Goal: Information Seeking & Learning: Find specific fact

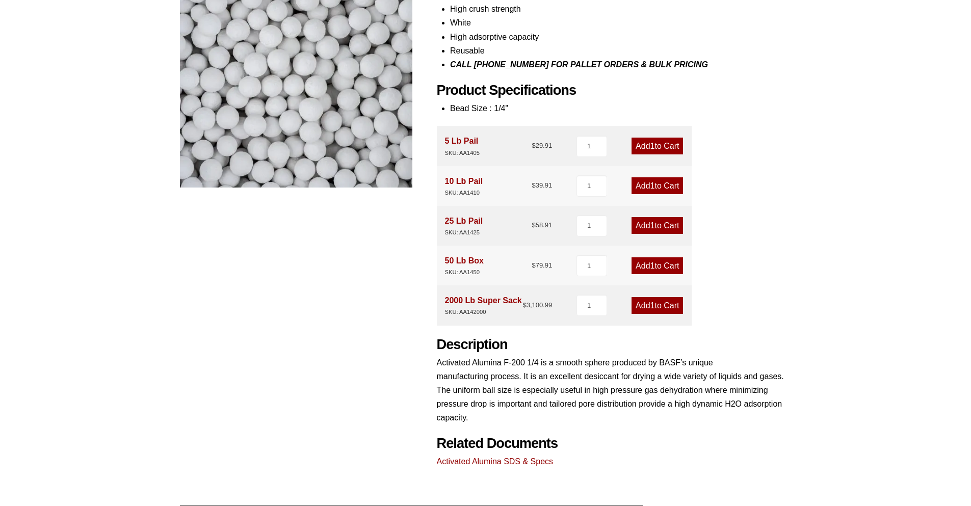
scroll to position [251, 0]
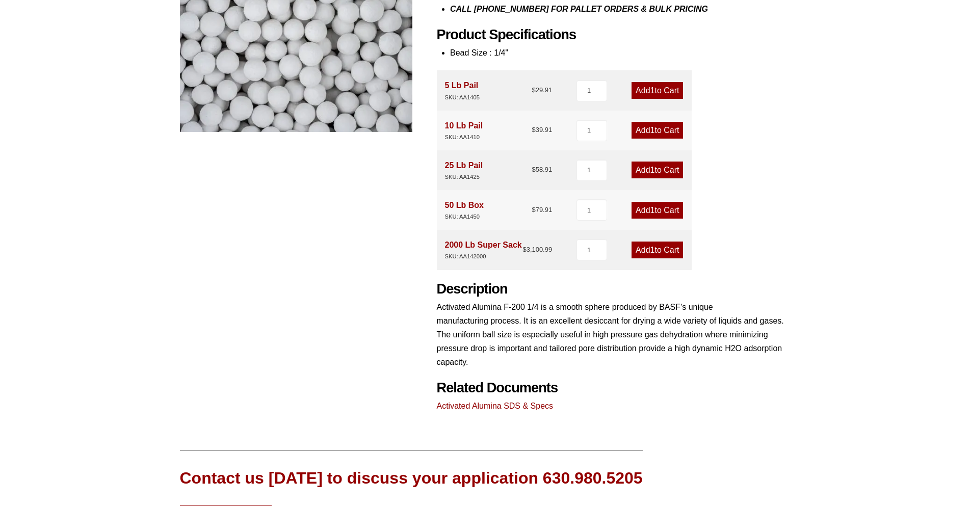
click at [524, 406] on link "Activated Alumina SDS & Specs" at bounding box center [495, 406] width 117 height 9
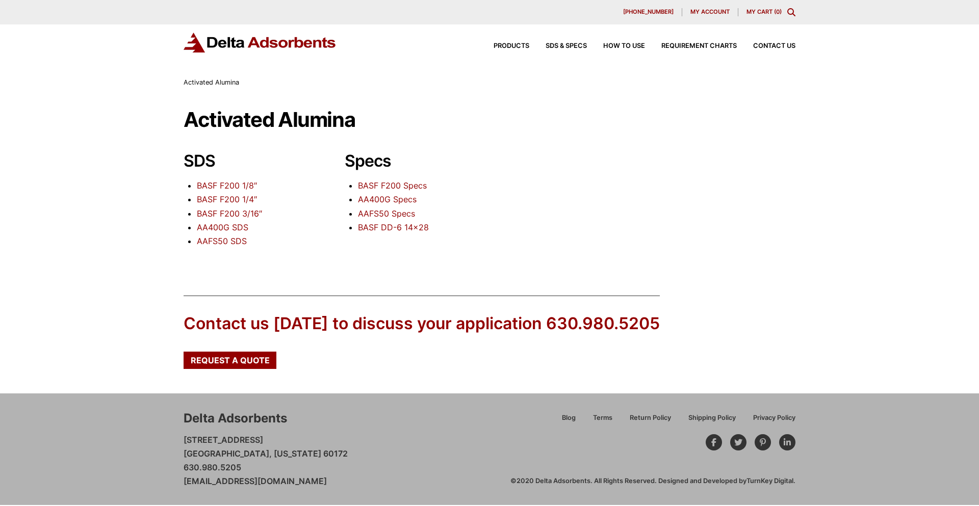
click at [404, 184] on link "BASF F200 Specs" at bounding box center [392, 186] width 69 height 10
click at [403, 201] on link "AA400G Specs" at bounding box center [387, 199] width 59 height 10
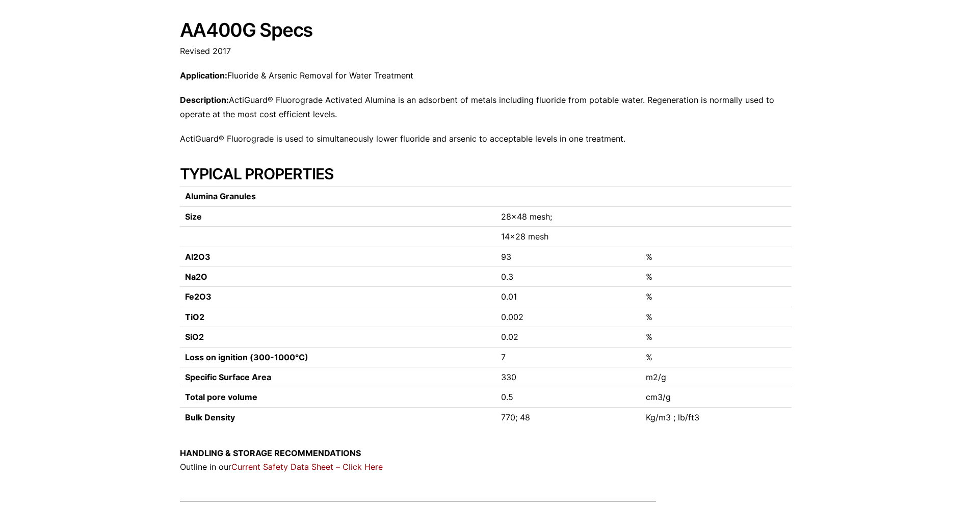
scroll to position [102, 0]
